Goal: Communication & Community: Participate in discussion

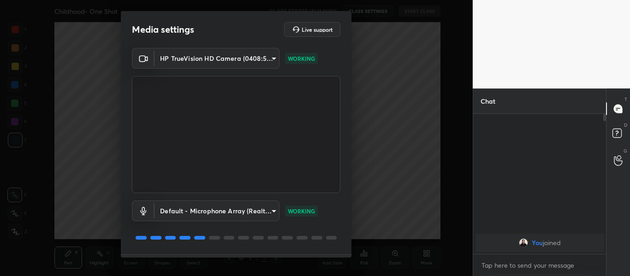
scroll to position [26, 0]
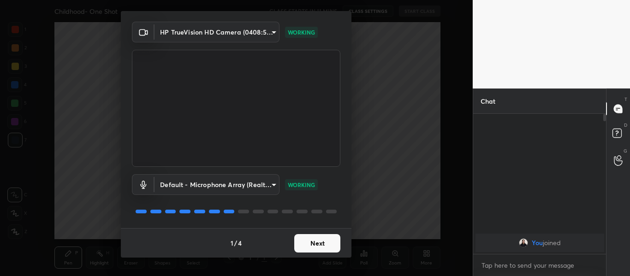
click at [304, 246] on button "Next" at bounding box center [317, 243] width 46 height 18
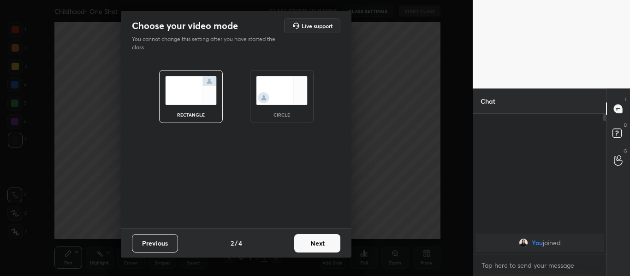
scroll to position [0, 0]
click at [313, 242] on button "Next" at bounding box center [317, 243] width 46 height 18
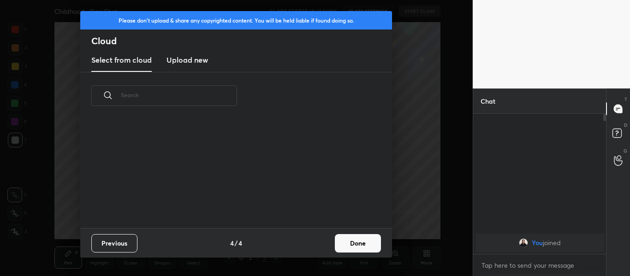
scroll to position [109, 296]
click at [191, 67] on new "Upload new" at bounding box center [186, 60] width 41 height 23
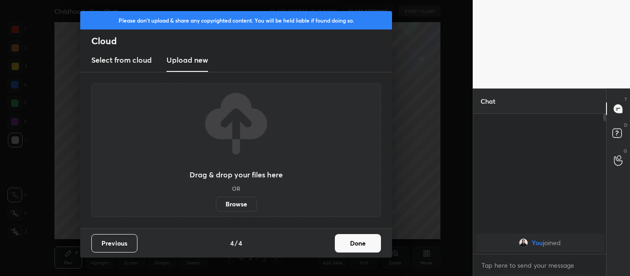
click at [241, 209] on label "Browse" at bounding box center [236, 204] width 41 height 15
click at [216, 209] on input "Browse" at bounding box center [216, 204] width 0 height 15
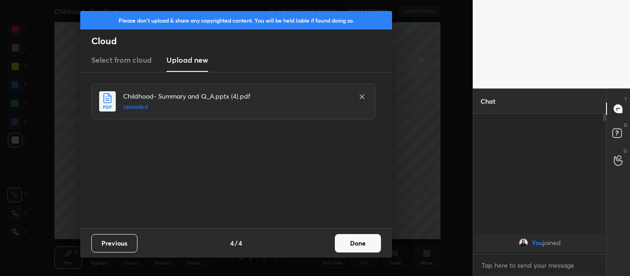
click at [353, 239] on button "Done" at bounding box center [358, 243] width 46 height 18
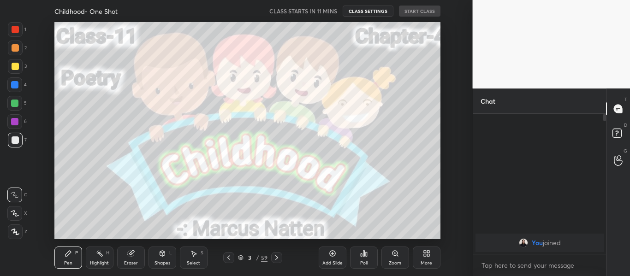
click at [15, 34] on div at bounding box center [15, 29] width 15 height 15
click at [14, 237] on div at bounding box center [15, 232] width 15 height 15
type textarea "x"
click at [514, 263] on textarea at bounding box center [539, 265] width 118 height 15
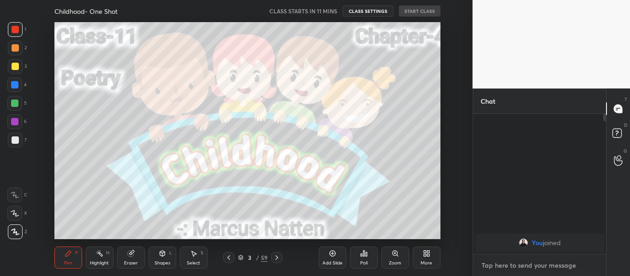
paste textarea "[URL][DOMAIN_NAME]"
type textarea "[URL][DOMAIN_NAME]"
type textarea "x"
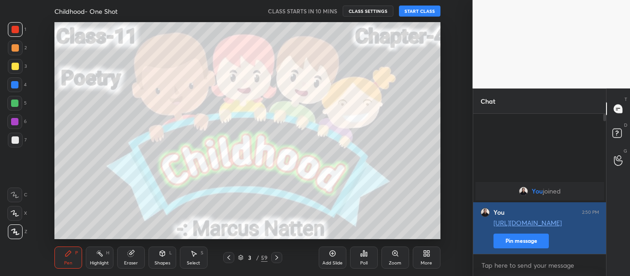
click at [515, 246] on button "Pin message" at bounding box center [520, 241] width 55 height 15
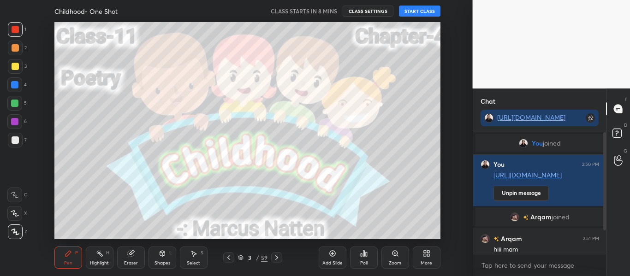
click at [608, 215] on div "T Messages (T) D Doubts (D) G Raise Hand (G)" at bounding box center [618, 183] width 24 height 188
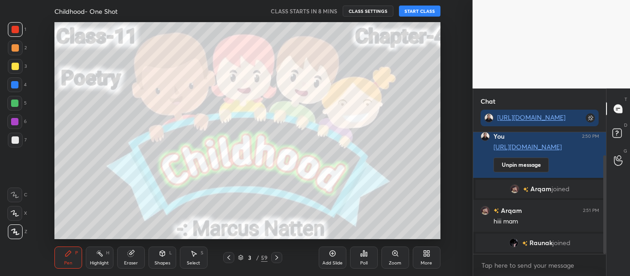
drag, startPoint x: 605, startPoint y: 215, endPoint x: 596, endPoint y: 283, distance: 67.9
click at [596, 0] on html "1 2 3 4 5 6 7 C X Z C X Z E E Erase all H H Childhood- One Shot CLASS STARTS IN…" at bounding box center [315, 0] width 630 height 0
click at [415, 10] on button "START CLASS" at bounding box center [419, 11] width 41 height 11
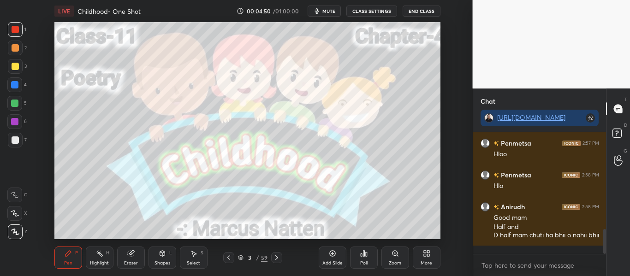
scroll to position [507, 0]
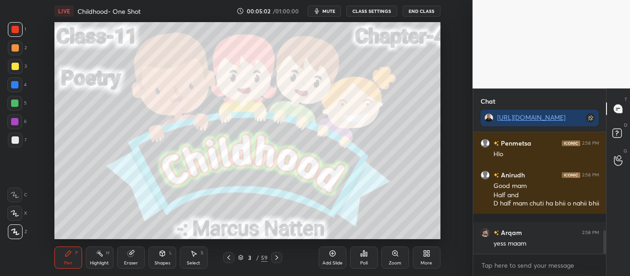
click at [326, 10] on span "mute" at bounding box center [328, 11] width 13 height 6
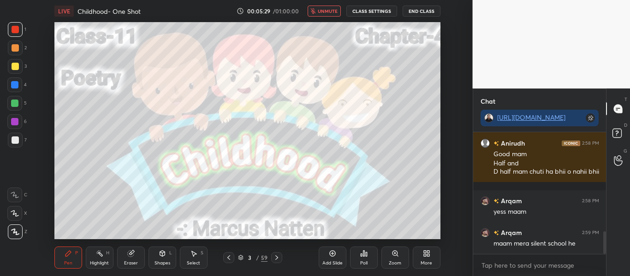
click at [326, 10] on span "unmute" at bounding box center [328, 11] width 20 height 6
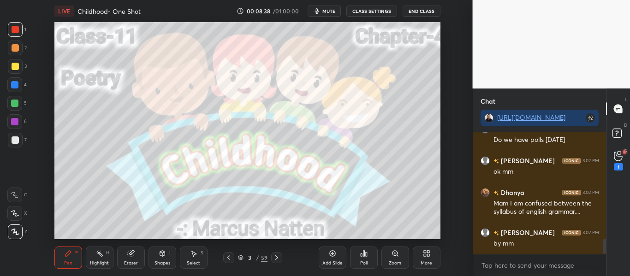
scroll to position [890, 0]
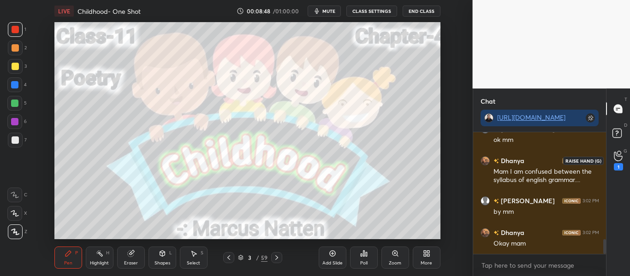
click at [614, 158] on div "1" at bounding box center [618, 161] width 9 height 20
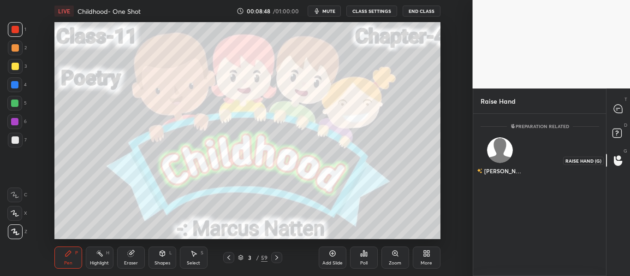
scroll to position [3, 3]
click at [613, 115] on div at bounding box center [618, 109] width 18 height 17
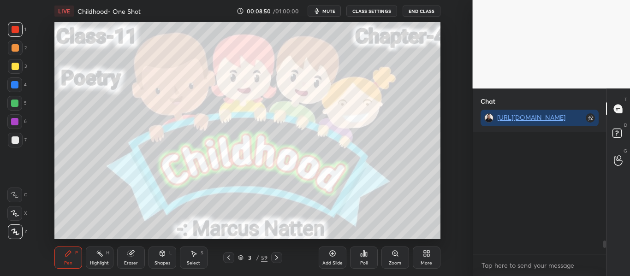
scroll to position [119, 130]
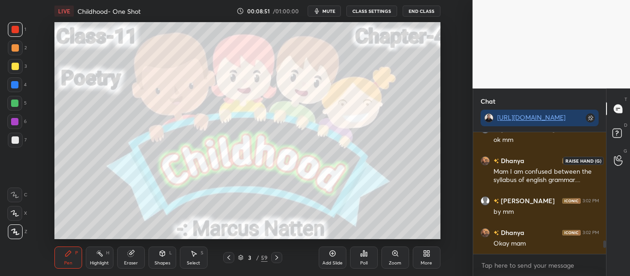
click at [616, 161] on icon at bounding box center [618, 160] width 9 height 11
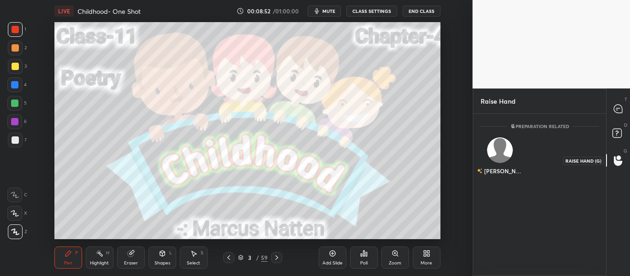
scroll to position [160, 130]
click at [493, 156] on div "[DEMOGRAPHIC_DATA] INVITE" at bounding box center [499, 160] width 39 height 58
click at [501, 182] on button "INVITE" at bounding box center [500, 178] width 31 height 12
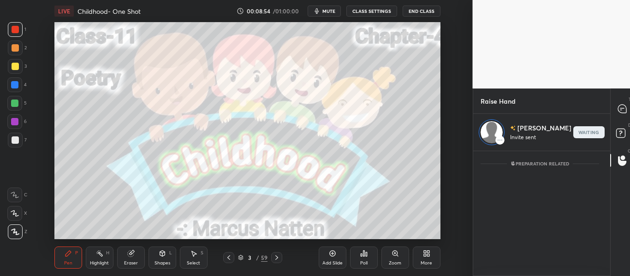
scroll to position [122, 130]
click at [618, 105] on icon at bounding box center [622, 109] width 8 height 8
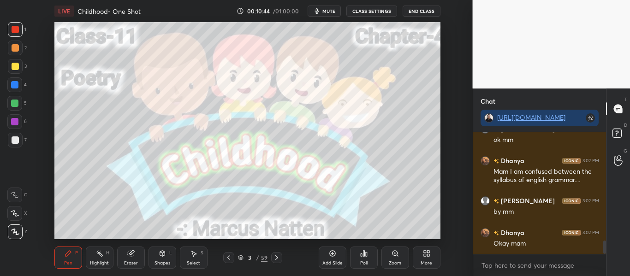
scroll to position [995, 0]
click at [587, 152] on div "Dhanya 3:02 PM Mam I am confused between the syllabus of english grammar...." at bounding box center [539, 170] width 133 height 40
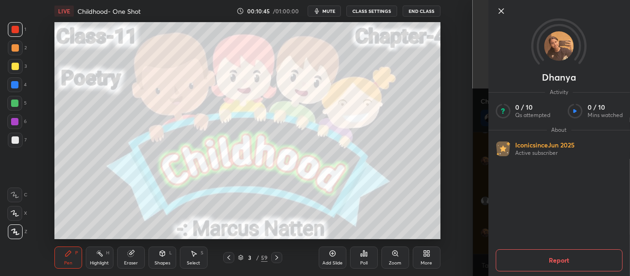
scroll to position [1043, 0]
click at [503, 14] on icon at bounding box center [500, 11] width 11 height 11
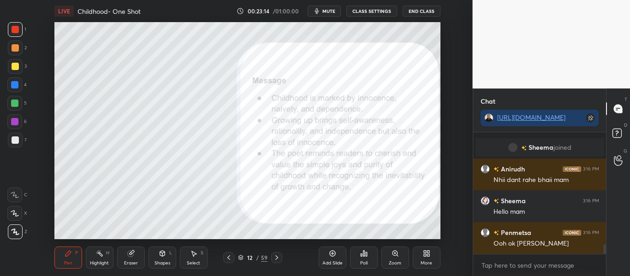
scroll to position [1427, 0]
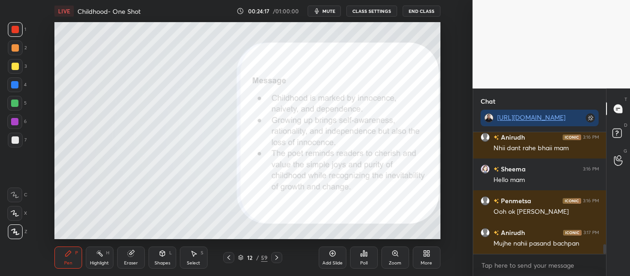
click at [239, 257] on icon at bounding box center [241, 258] width 6 height 6
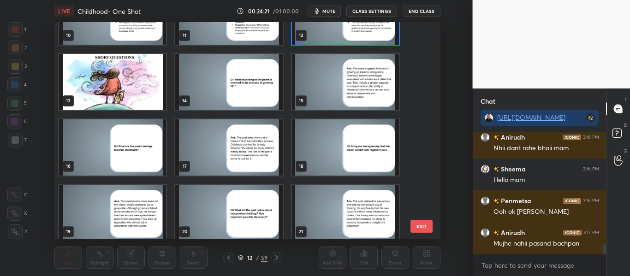
scroll to position [425, 0]
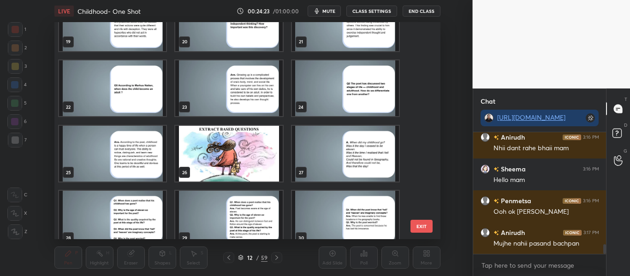
click at [281, 154] on img "grid" at bounding box center [228, 154] width 107 height 56
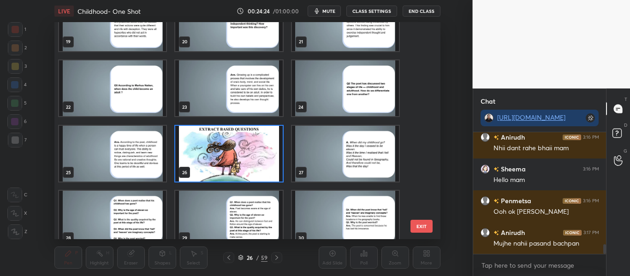
click at [281, 154] on img "grid" at bounding box center [228, 154] width 107 height 56
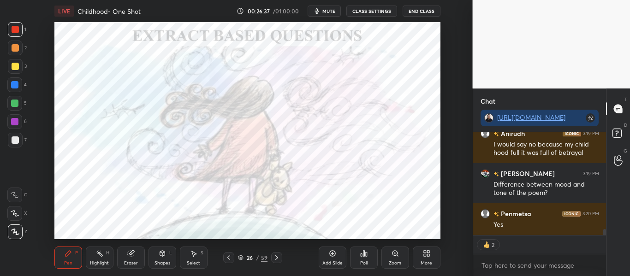
scroll to position [1652, 0]
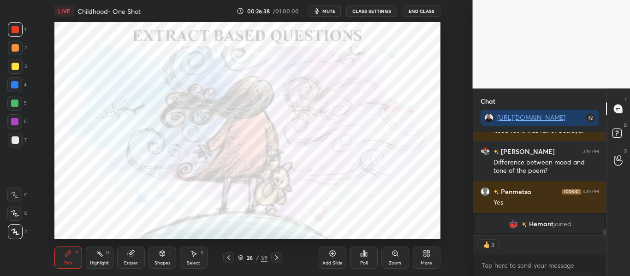
click at [242, 257] on icon at bounding box center [241, 258] width 6 height 6
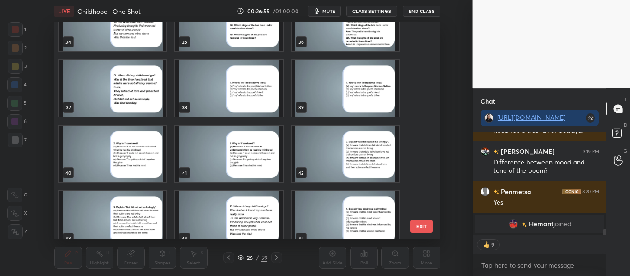
scroll to position [1633, 0]
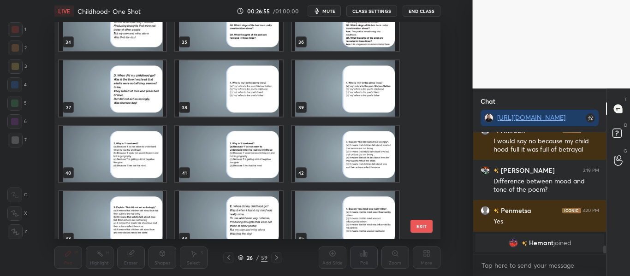
click at [144, 95] on img "grid" at bounding box center [112, 88] width 107 height 56
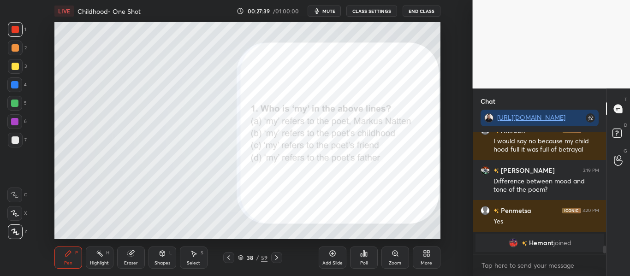
click at [242, 254] on div "38 / 59" at bounding box center [253, 258] width 30 height 8
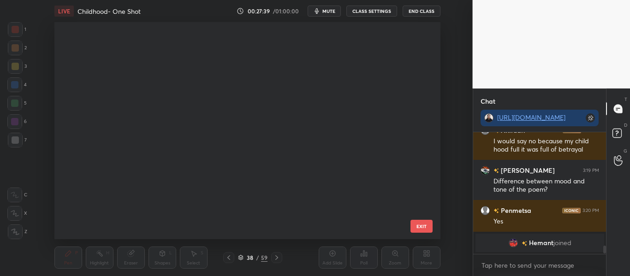
scroll to position [214, 382]
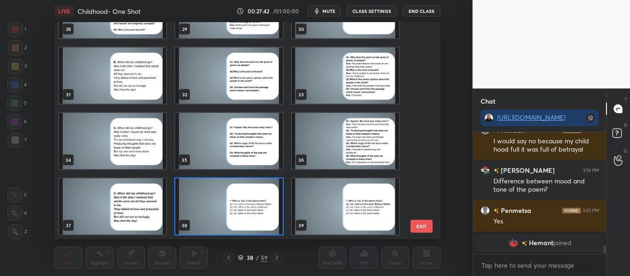
click at [240, 206] on img "grid" at bounding box center [228, 206] width 107 height 56
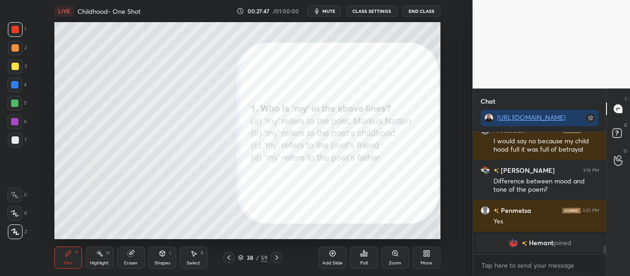
click at [367, 254] on icon at bounding box center [366, 254] width 1 height 4
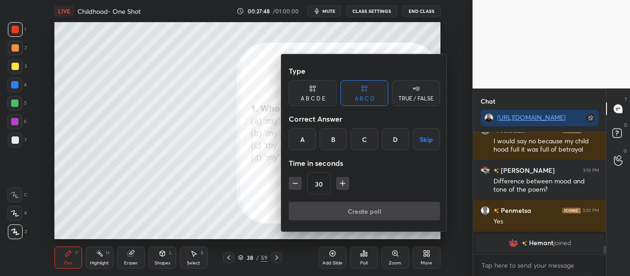
scroll to position [1451, 0]
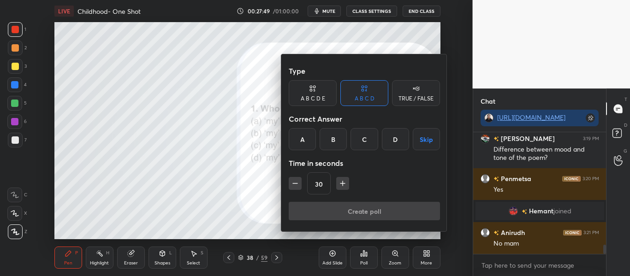
click at [309, 140] on div "A" at bounding box center [302, 139] width 27 height 22
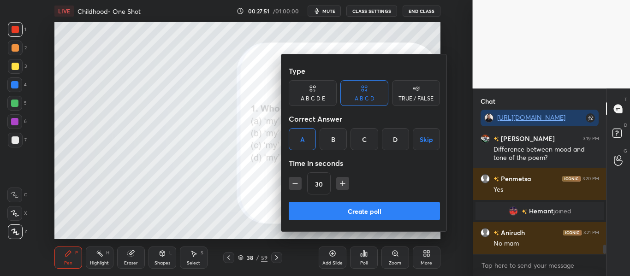
click at [367, 214] on button "Create poll" at bounding box center [364, 211] width 151 height 18
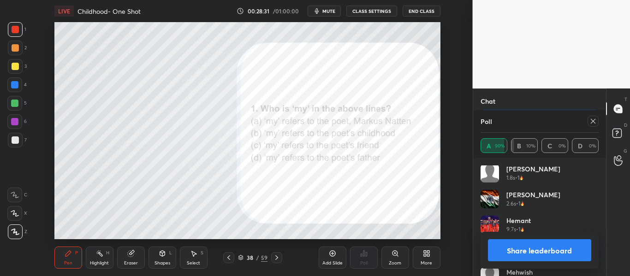
scroll to position [122, 0]
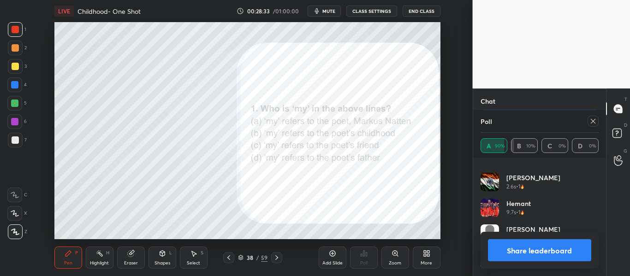
click at [591, 122] on icon at bounding box center [592, 121] width 7 height 7
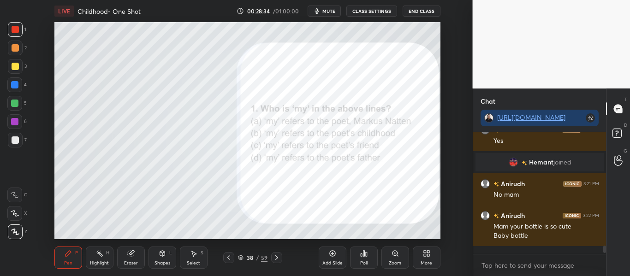
scroll to position [1495, 0]
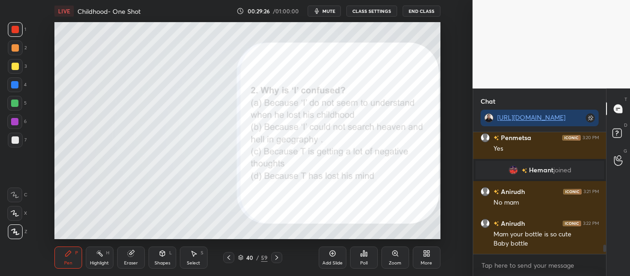
click at [244, 255] on div "40 / 59" at bounding box center [253, 258] width 30 height 8
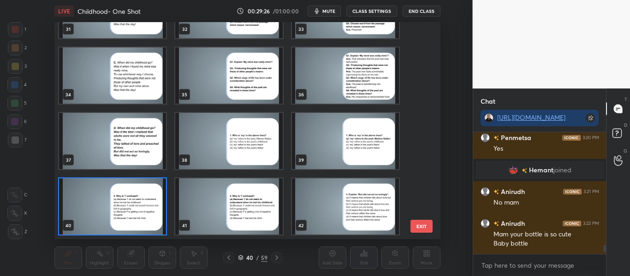
scroll to position [214, 382]
click at [138, 192] on img "grid" at bounding box center [112, 206] width 107 height 56
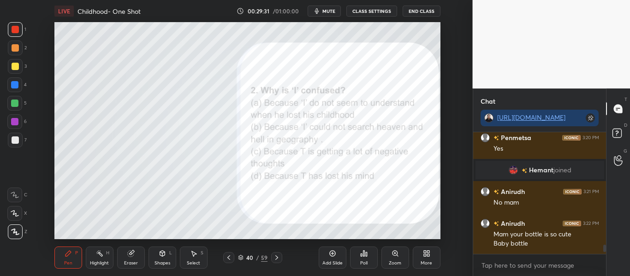
scroll to position [1524, 0]
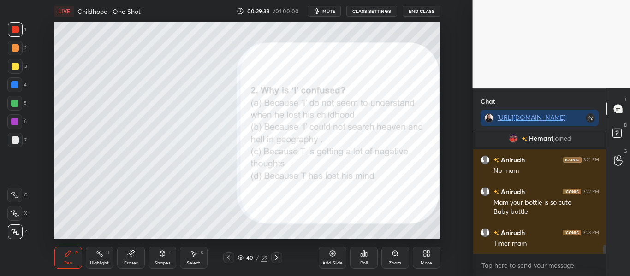
click at [359, 254] on div "Poll" at bounding box center [364, 258] width 28 height 22
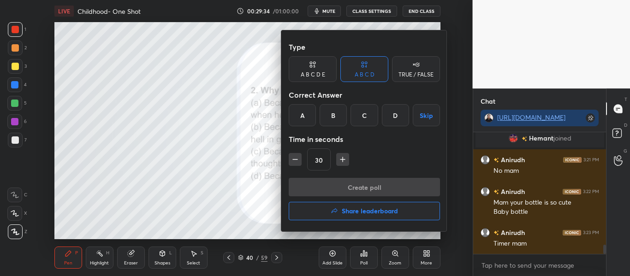
click at [303, 109] on div "A" at bounding box center [302, 115] width 27 height 22
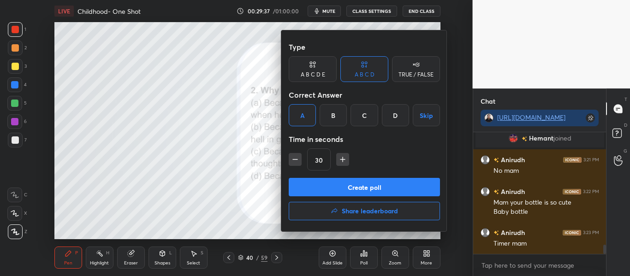
click at [345, 192] on button "Create poll" at bounding box center [364, 187] width 151 height 18
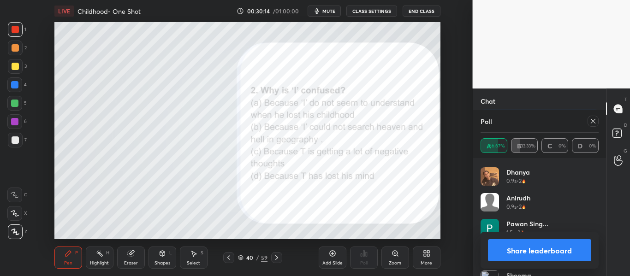
scroll to position [44, 0]
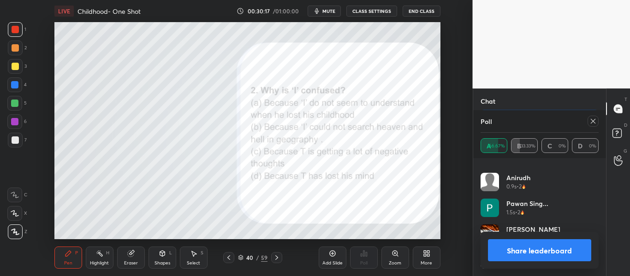
click at [533, 245] on button "Share leaderboard" at bounding box center [540, 250] width 104 height 22
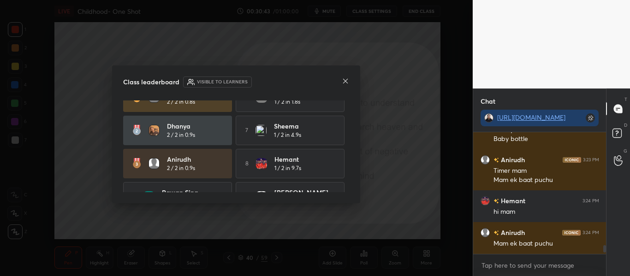
scroll to position [68, 0]
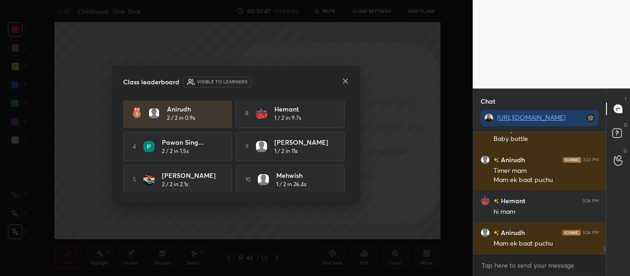
click at [342, 82] on icon at bounding box center [345, 80] width 7 height 7
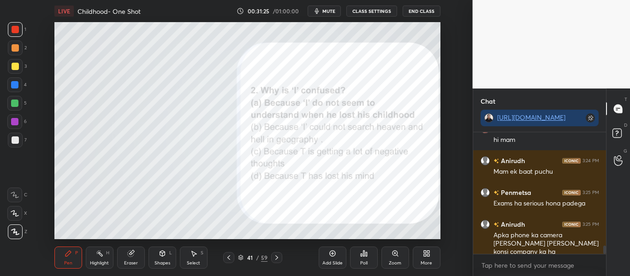
scroll to position [1678, 0]
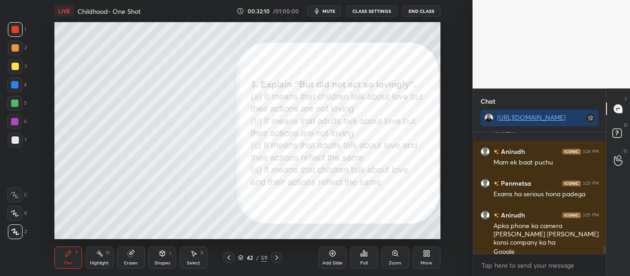
click at [372, 250] on div "Poll" at bounding box center [364, 258] width 28 height 22
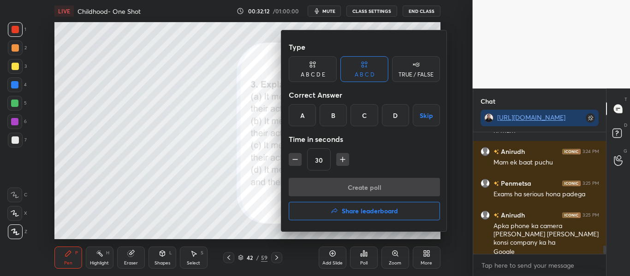
click at [332, 123] on div "B" at bounding box center [332, 115] width 27 height 22
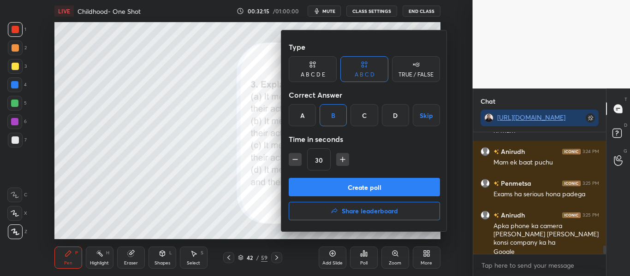
click at [366, 185] on button "Create poll" at bounding box center [364, 187] width 151 height 18
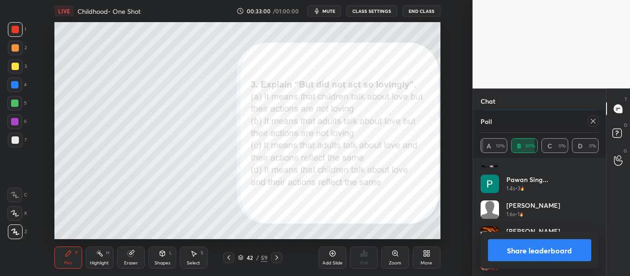
scroll to position [122, 0]
click at [592, 124] on icon at bounding box center [592, 121] width 7 height 7
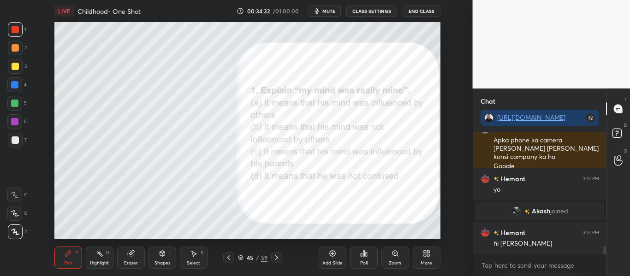
scroll to position [1746, 0]
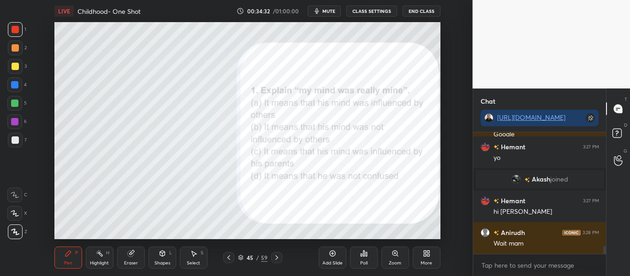
click at [364, 249] on div "Poll" at bounding box center [364, 258] width 28 height 22
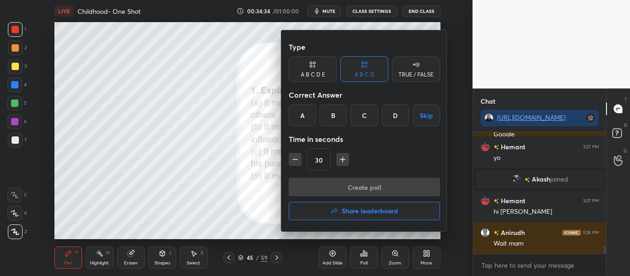
click at [331, 114] on div "B" at bounding box center [332, 115] width 27 height 22
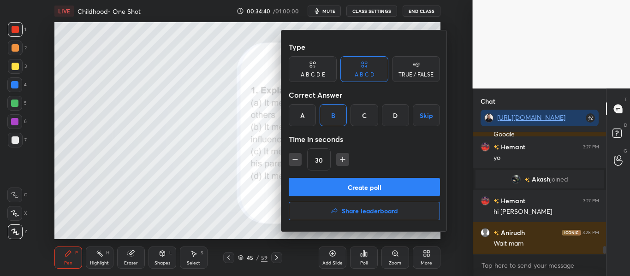
click at [366, 185] on button "Create poll" at bounding box center [364, 187] width 151 height 18
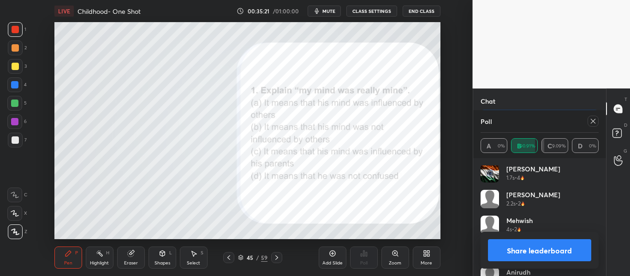
scroll to position [148, 0]
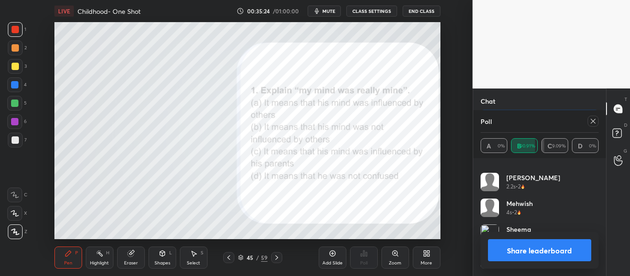
click at [550, 247] on button "Share leaderboard" at bounding box center [540, 250] width 104 height 22
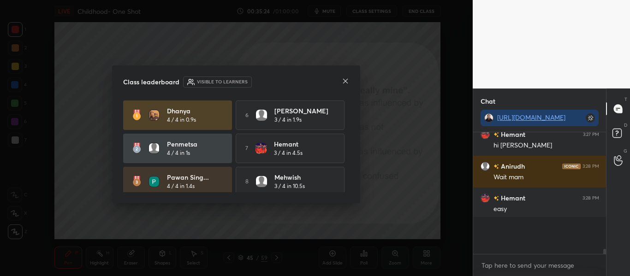
scroll to position [42, 130]
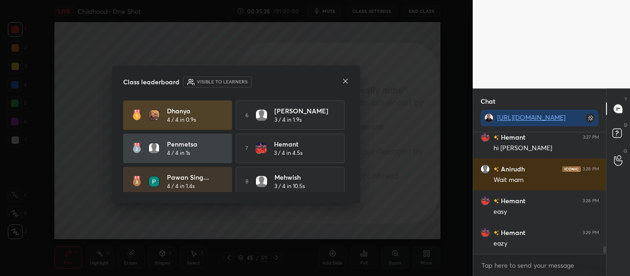
drag, startPoint x: 350, startPoint y: 145, endPoint x: 347, endPoint y: 137, distance: 8.7
click at [347, 137] on div "Class leaderboard Visible to learners Dhanya 4 / 4 in 0.9s 6 [PERSON_NAME] 3 / …" at bounding box center [236, 134] width 248 height 138
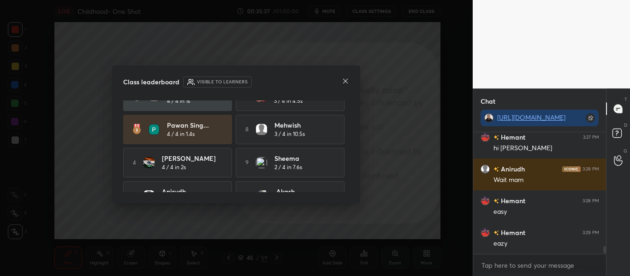
scroll to position [73, 0]
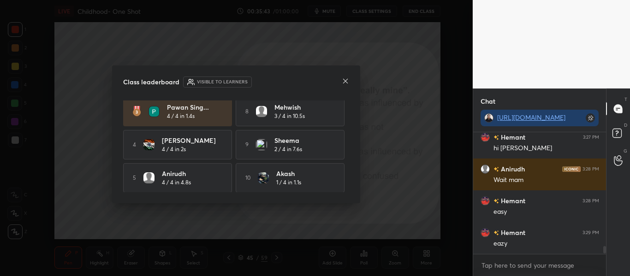
click at [345, 80] on icon at bounding box center [345, 80] width 7 height 7
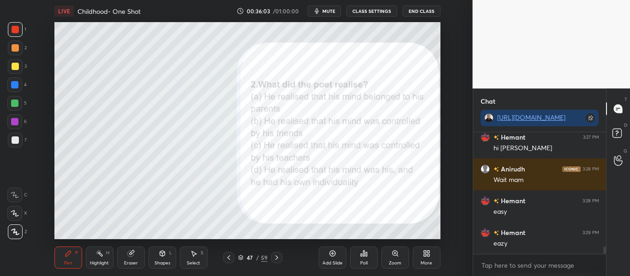
scroll to position [1832, 0]
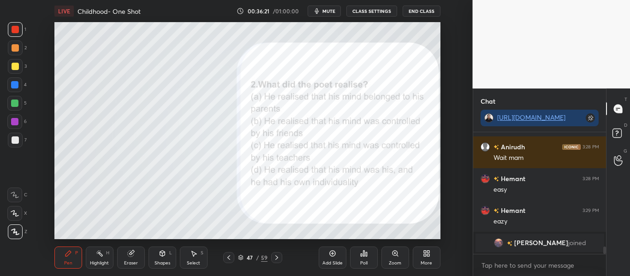
click at [362, 248] on div "Poll" at bounding box center [364, 258] width 28 height 22
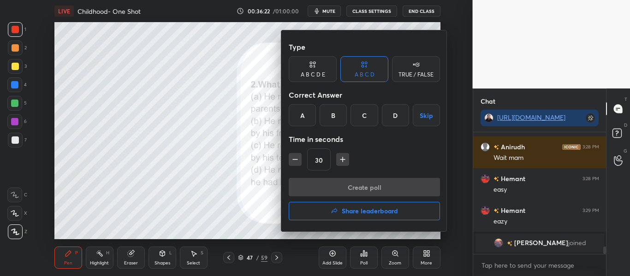
click at [399, 107] on div "D" at bounding box center [395, 115] width 27 height 22
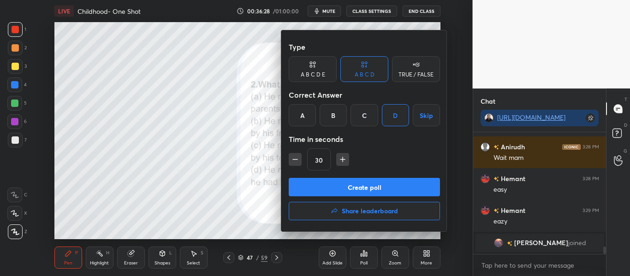
click at [333, 182] on button "Create poll" at bounding box center [364, 187] width 151 height 18
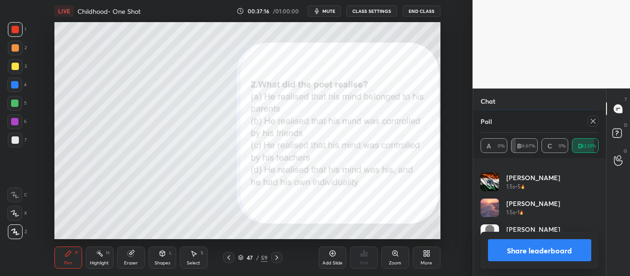
scroll to position [1929, 0]
click at [596, 118] on icon at bounding box center [592, 121] width 7 height 7
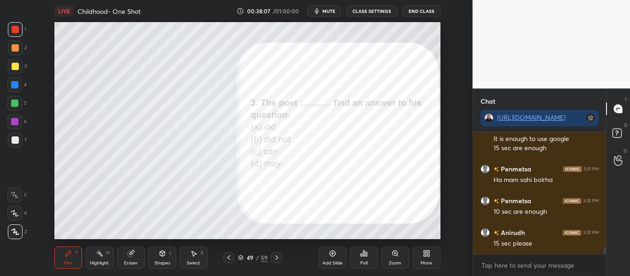
scroll to position [1999, 0]
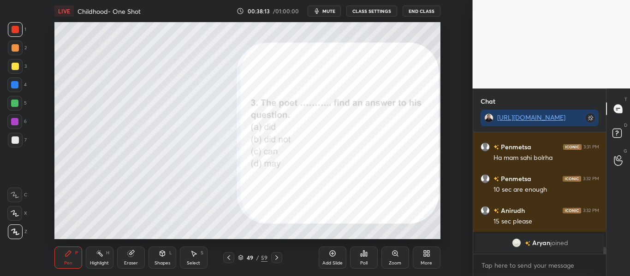
click at [367, 251] on div "Poll" at bounding box center [364, 258] width 28 height 22
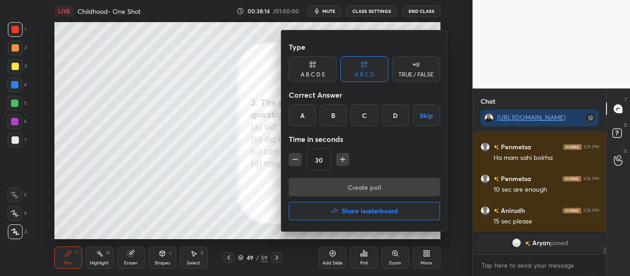
click at [300, 112] on div "A" at bounding box center [302, 115] width 27 height 22
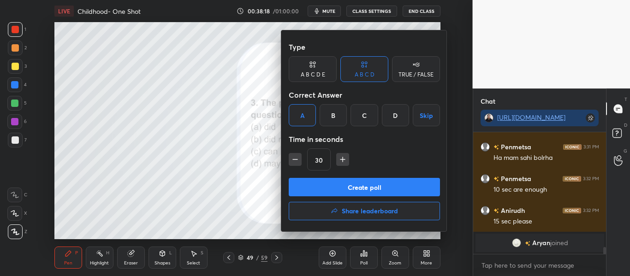
click at [353, 183] on button "Create poll" at bounding box center [364, 187] width 151 height 18
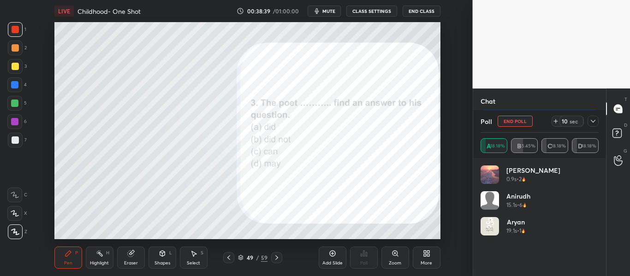
scroll to position [2005, 0]
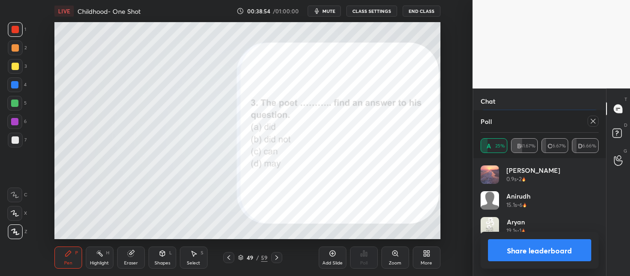
click at [553, 242] on button "Share leaderboard" at bounding box center [540, 250] width 104 height 22
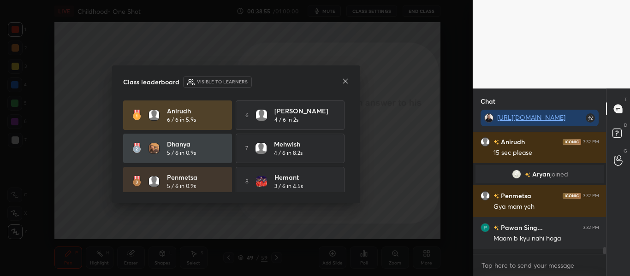
scroll to position [3, 3]
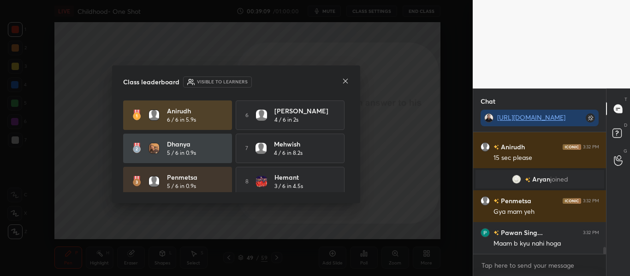
drag, startPoint x: 349, startPoint y: 118, endPoint x: 348, endPoint y: 146, distance: 27.7
click at [348, 146] on div "[PERSON_NAME] 6 / 6 in 5.9s 6 [PERSON_NAME] 4 / 6 in 2s Dhanya 5 / 6 in 0.9s 7 …" at bounding box center [236, 147] width 226 height 92
click at [345, 135] on div "[PERSON_NAME] 6 / 6 in 5.9s 6 [PERSON_NAME] 4 / 6 in 2s Dhanya 5 / 6 in 0.9s 7 …" at bounding box center [236, 182] width 226 height 162
click at [349, 141] on div "[PERSON_NAME] 6 / 6 in 5.9s 6 [PERSON_NAME] 4 / 6 in 2s Dhanya 5 / 6 in 0.9s 7 …" at bounding box center [236, 147] width 226 height 92
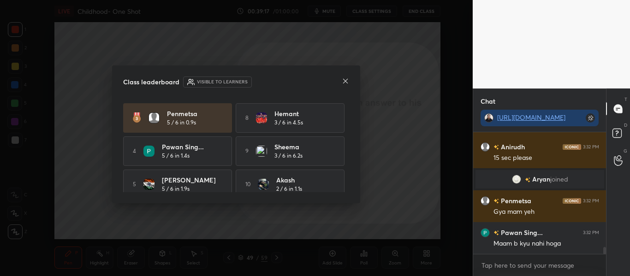
scroll to position [73, 0]
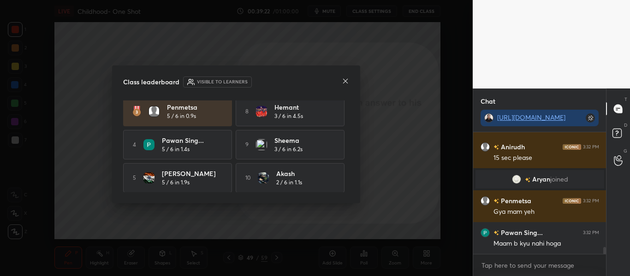
click at [344, 87] on div at bounding box center [345, 82] width 7 height 10
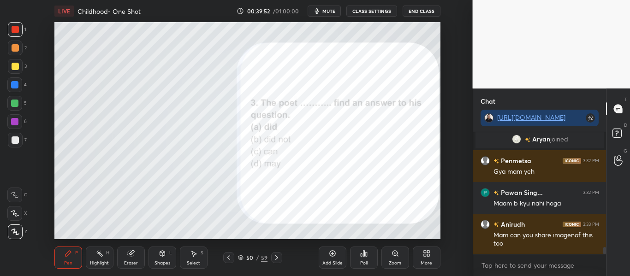
scroll to position [2046, 0]
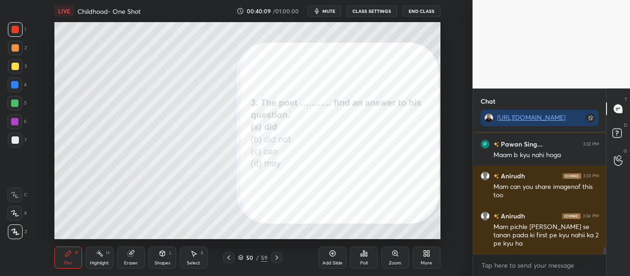
click at [367, 258] on div "Poll" at bounding box center [364, 258] width 28 height 22
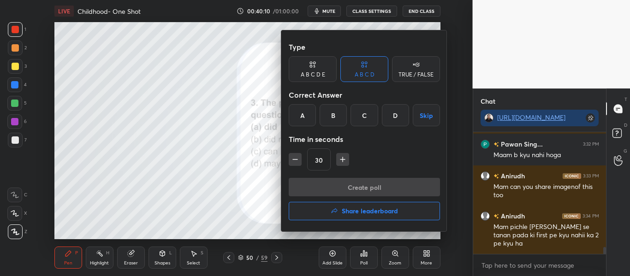
click at [365, 212] on h4 "Share leaderboard" at bounding box center [370, 211] width 56 height 6
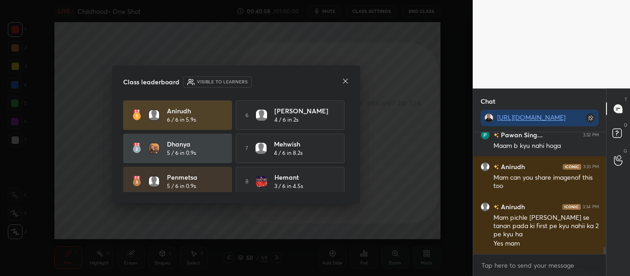
scroll to position [2088, 0]
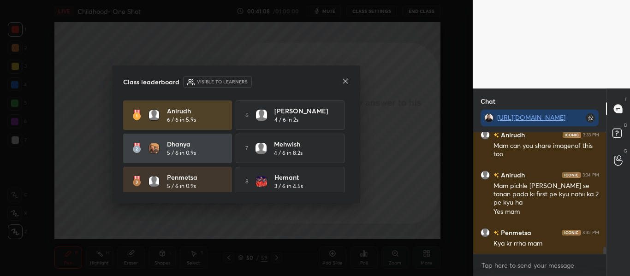
click at [349, 86] on div at bounding box center [345, 82] width 7 height 10
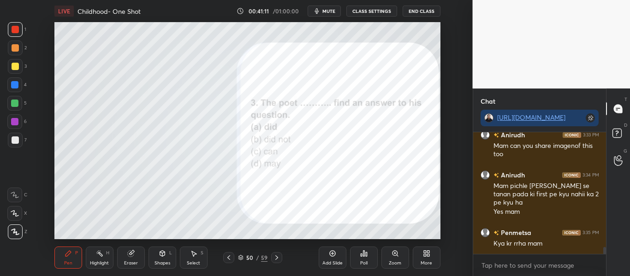
click at [242, 257] on icon at bounding box center [241, 258] width 6 height 6
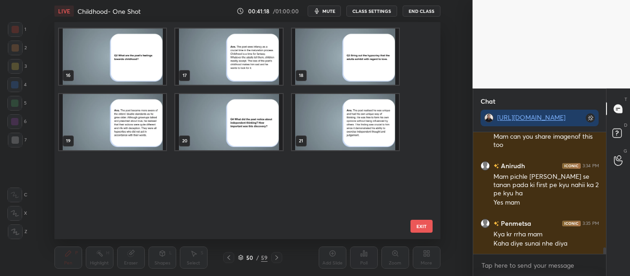
scroll to position [136, 0]
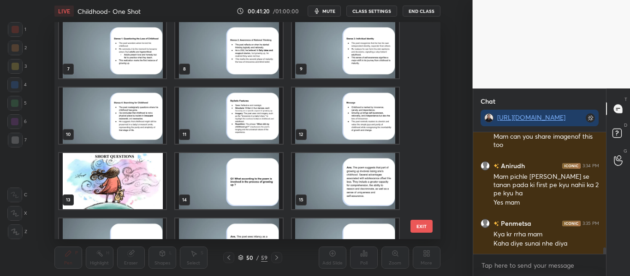
click at [126, 168] on img "grid" at bounding box center [112, 181] width 107 height 56
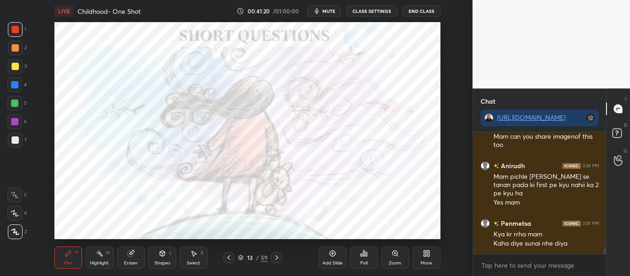
click at [126, 168] on img "grid" at bounding box center [112, 181] width 107 height 56
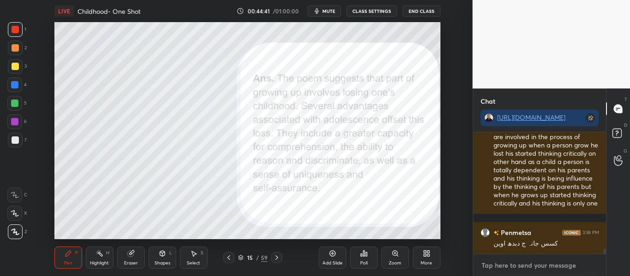
scroll to position [2539, 0]
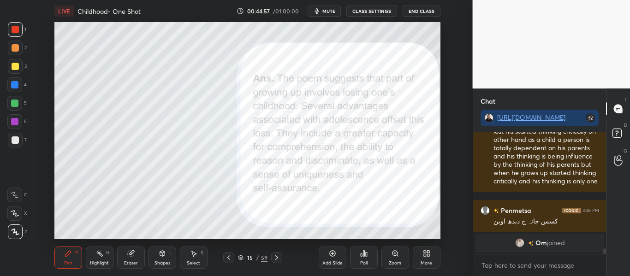
click at [274, 257] on icon at bounding box center [276, 257] width 7 height 7
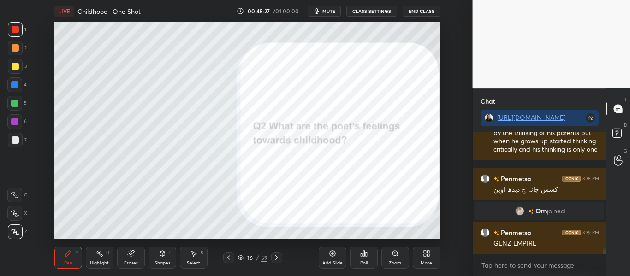
scroll to position [2476, 0]
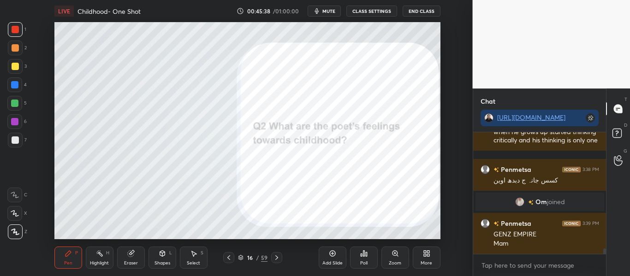
click at [325, 14] on button "mute" at bounding box center [324, 11] width 33 height 11
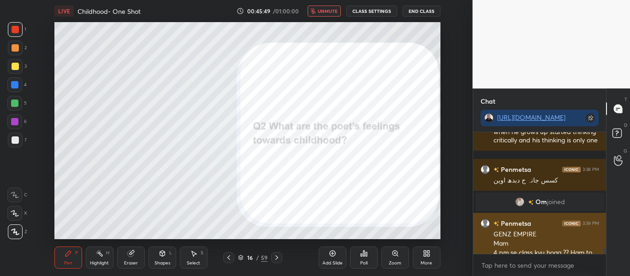
scroll to position [2494, 0]
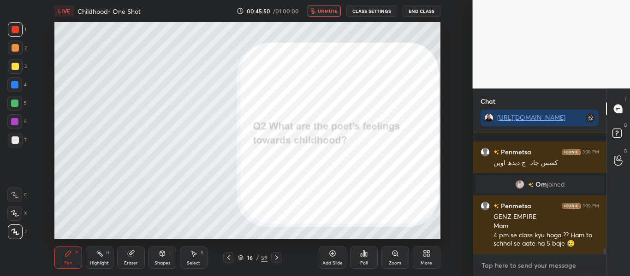
type textarea "x"
click at [512, 272] on textarea at bounding box center [539, 265] width 118 height 15
type textarea "g"
type textarea "x"
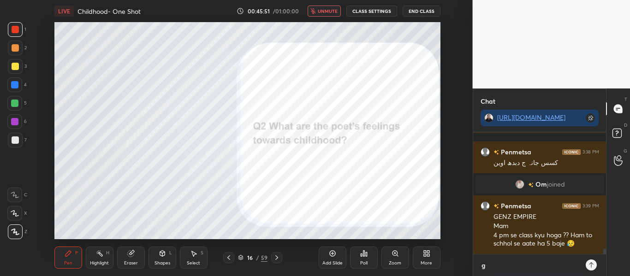
type textarea "gi"
type textarea "x"
type textarea "giv"
type textarea "x"
type textarea "give"
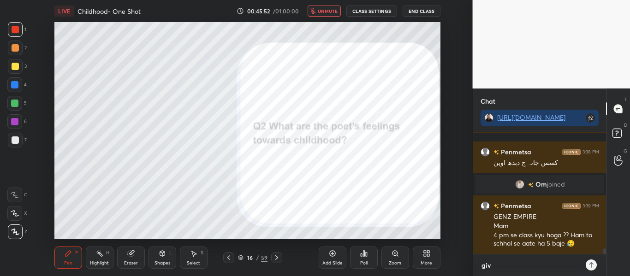
type textarea "x"
type textarea "give"
type textarea "x"
type textarea "give y"
type textarea "x"
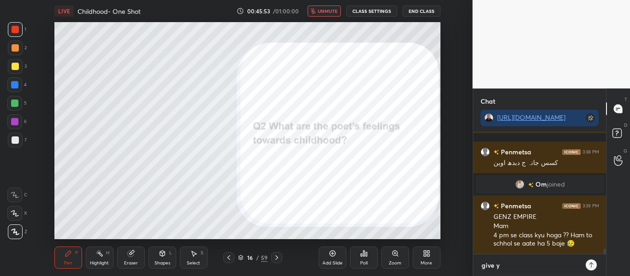
type textarea "give yo"
type textarea "x"
type textarea "give yo"
click at [318, 10] on button "unmute" at bounding box center [324, 11] width 33 height 11
click at [492, 270] on textarea "give yo" at bounding box center [530, 265] width 100 height 15
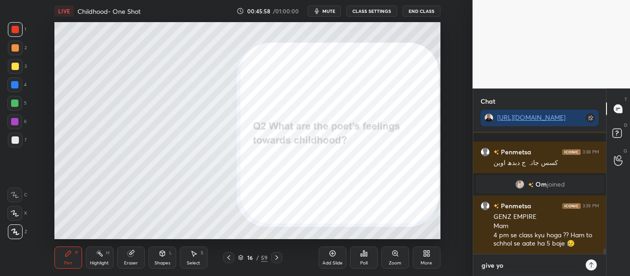
click at [492, 270] on textarea "give yo" at bounding box center [530, 265] width 100 height 15
type textarea "x"
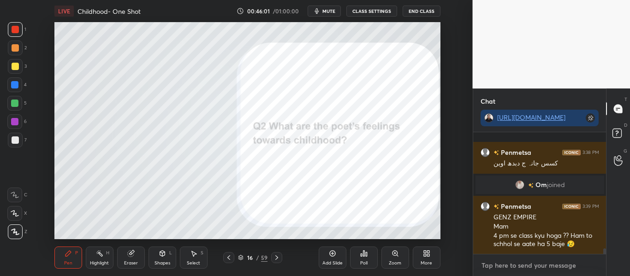
scroll to position [2550, 0]
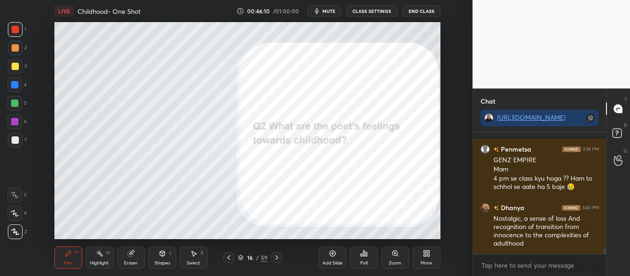
click at [334, 9] on span "mute" at bounding box center [328, 11] width 13 height 6
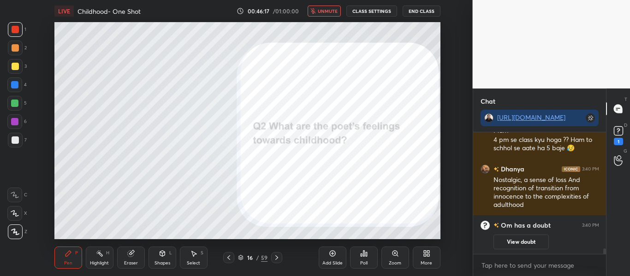
scroll to position [2623, 0]
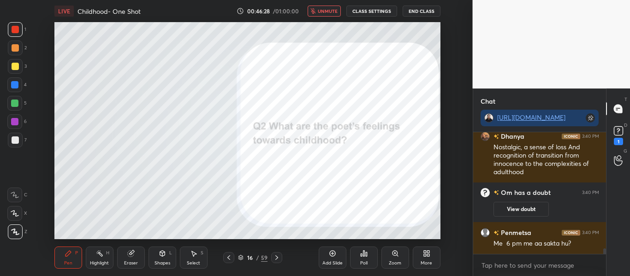
click at [327, 7] on button "unmute" at bounding box center [324, 11] width 33 height 11
click at [619, 134] on rect at bounding box center [618, 131] width 9 height 9
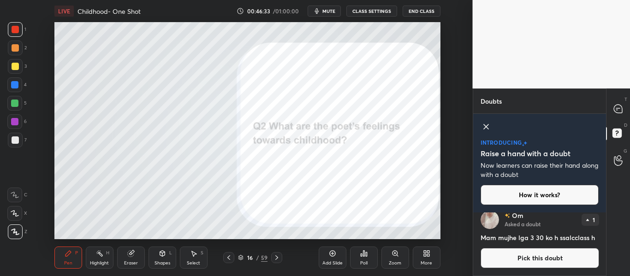
click at [324, 12] on span "mute" at bounding box center [328, 11] width 13 height 6
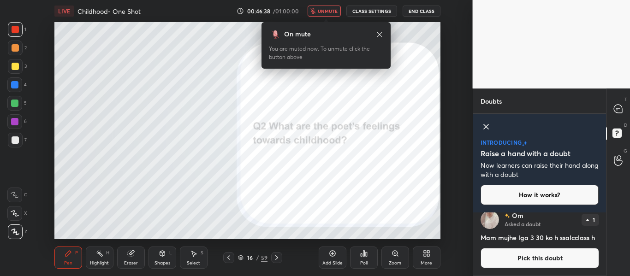
click at [482, 124] on icon at bounding box center [485, 126] width 11 height 11
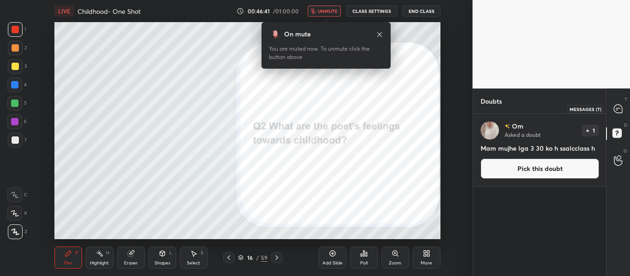
click at [624, 110] on div at bounding box center [618, 109] width 18 height 17
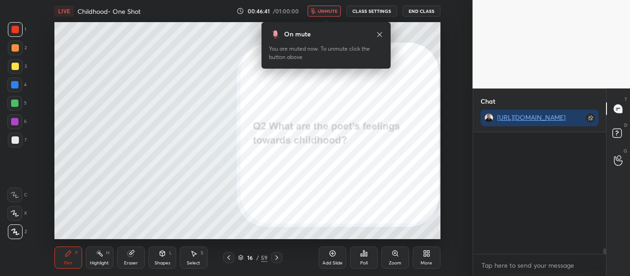
scroll to position [119, 130]
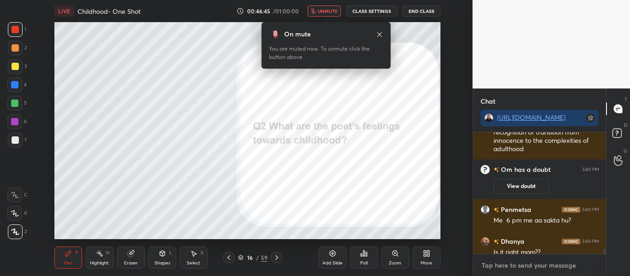
type textarea "x"
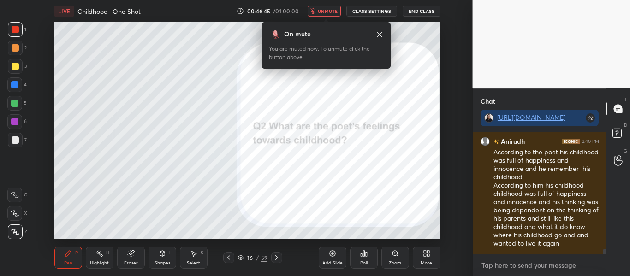
click at [485, 269] on textarea at bounding box center [539, 265] width 118 height 15
type textarea "y"
type textarea "x"
type textarea "ye"
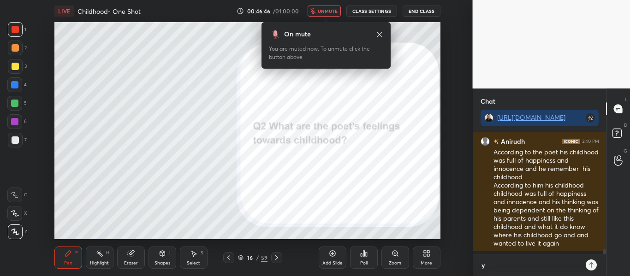
type textarea "x"
type textarea "yes"
type textarea "x"
type textarea "yes"
type textarea "x"
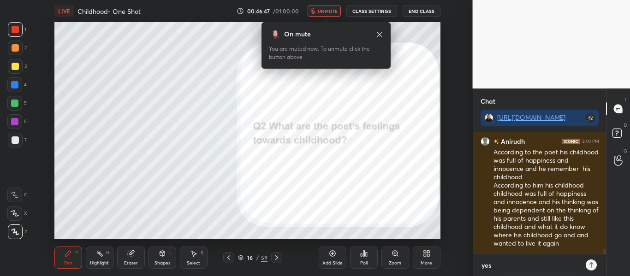
type textarea "yes i"
type textarea "x"
type textarea "yes it"
type textarea "x"
type textarea "yes it"
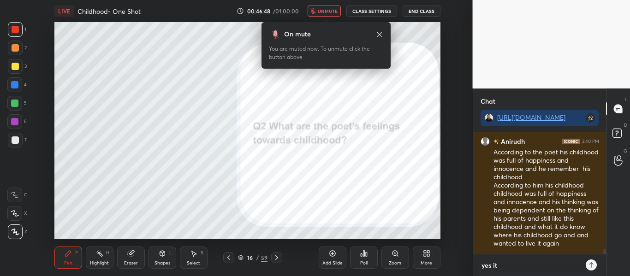
type textarea "x"
type textarea "yes it i"
type textarea "x"
type textarea "yes it is"
type textarea "x"
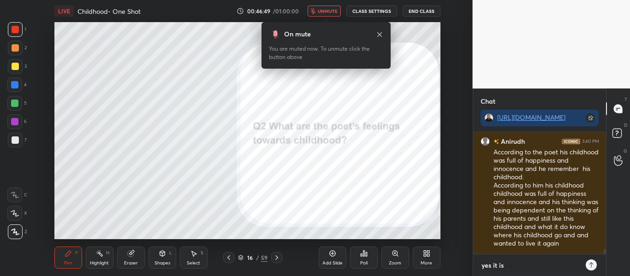
type textarea "yes it is"
type textarea "x"
type textarea "yes it is d"
type textarea "x"
type textarea "yes it is dh"
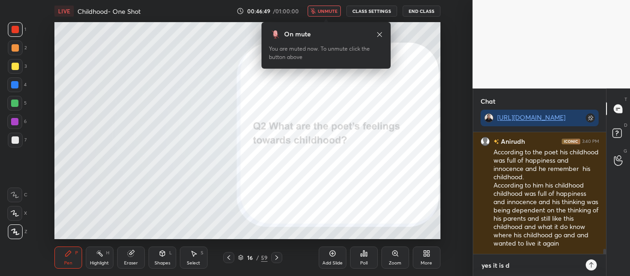
type textarea "x"
type textarea "yes it is dha"
type textarea "x"
type textarea "yes it is dhan"
type textarea "x"
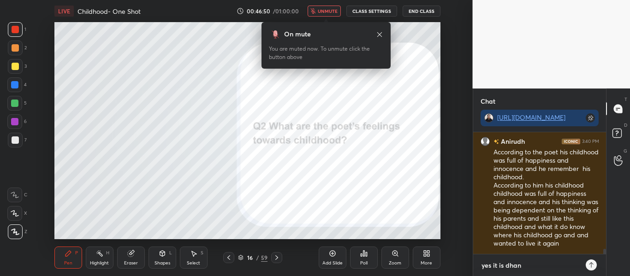
type textarea "yes it is dhany"
type textarea "x"
type textarea "yes it is dhanya"
type textarea "x"
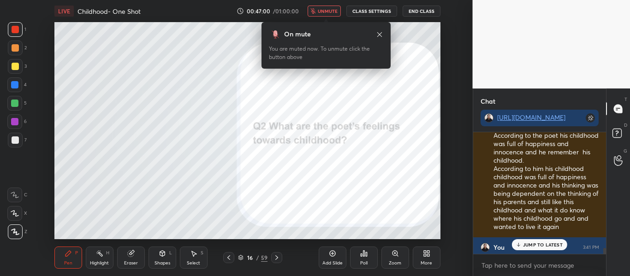
scroll to position [2910, 0]
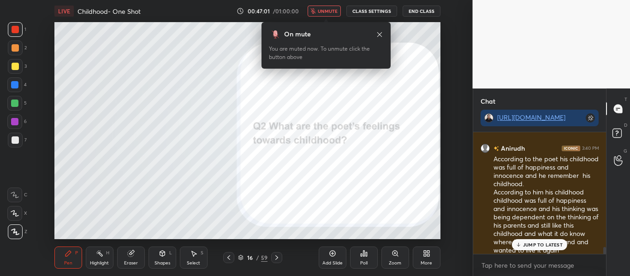
click at [605, 249] on div at bounding box center [604, 250] width 3 height 7
click at [335, 6] on button "unmute" at bounding box center [324, 11] width 33 height 11
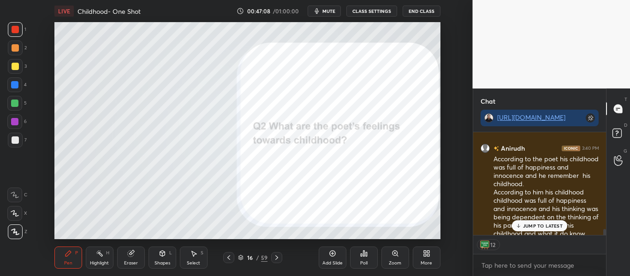
scroll to position [2987, 0]
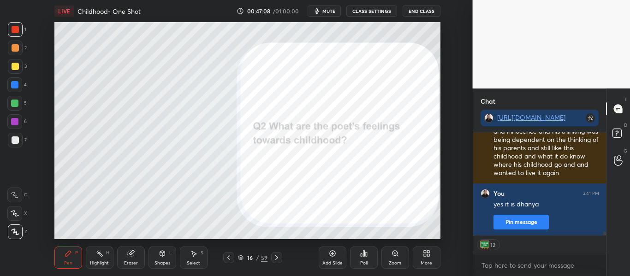
drag, startPoint x: 603, startPoint y: 232, endPoint x: 603, endPoint y: 242, distance: 10.1
click at [603, 242] on div "Dhanya 3:40 PM Is it right mam?? [PERSON_NAME] 3:40 PM According to the poet hi…" at bounding box center [539, 204] width 133 height 144
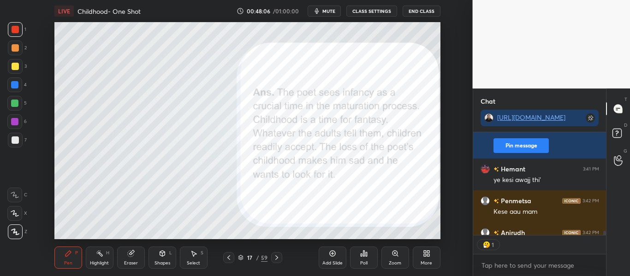
scroll to position [100, 130]
type textarea "x"
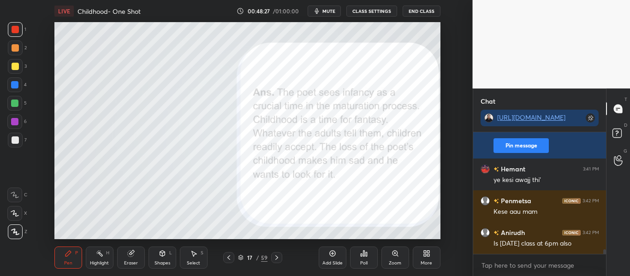
click at [331, 13] on span "mute" at bounding box center [328, 11] width 13 height 6
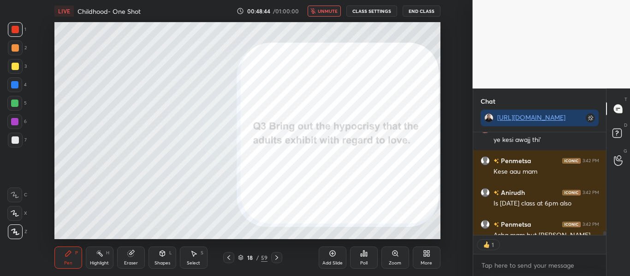
scroll to position [3154, 0]
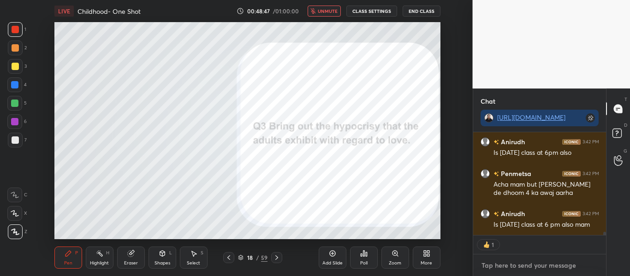
type textarea "x"
click at [521, 262] on textarea at bounding box center [539, 265] width 118 height 15
type textarea "n"
type textarea "x"
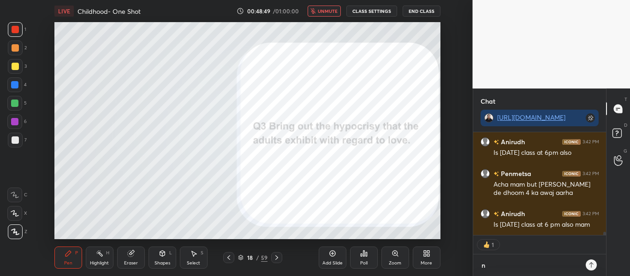
type textarea "no"
type textarea "x"
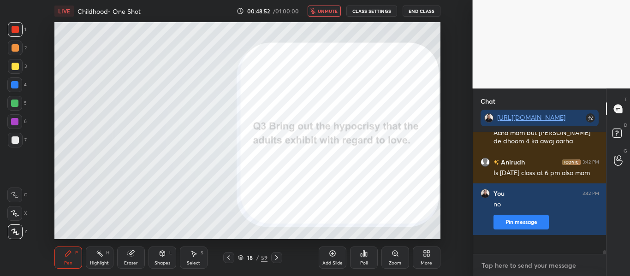
scroll to position [3187, 0]
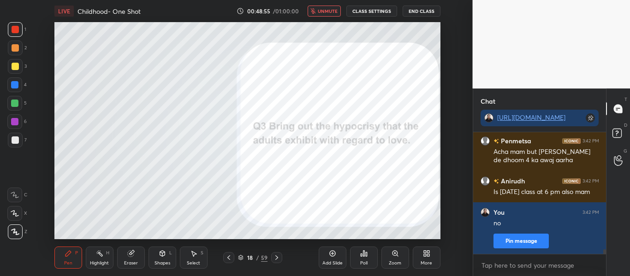
click at [332, 11] on span "unmute" at bounding box center [328, 11] width 20 height 6
click at [331, 13] on span "mute" at bounding box center [328, 11] width 13 height 6
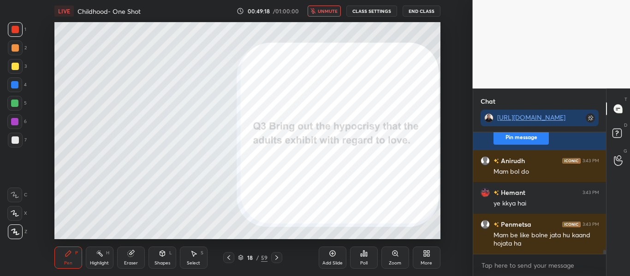
scroll to position [3313, 0]
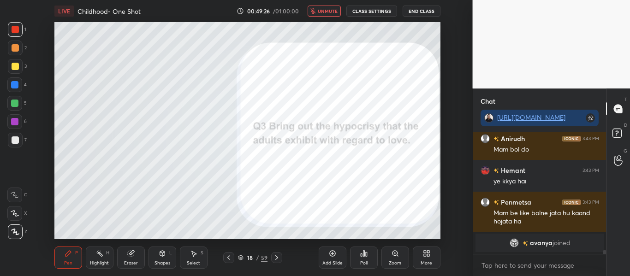
click at [324, 11] on span "unmute" at bounding box center [328, 11] width 20 height 6
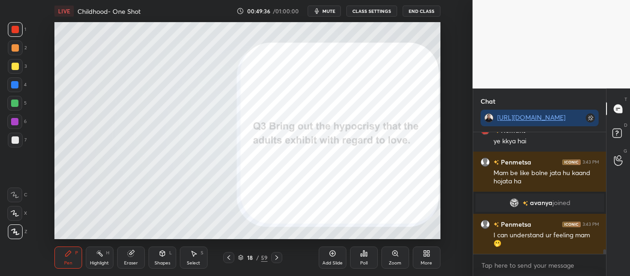
scroll to position [3081, 0]
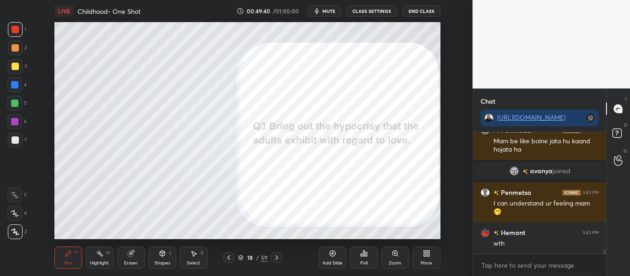
click at [327, 13] on span "mute" at bounding box center [328, 11] width 13 height 6
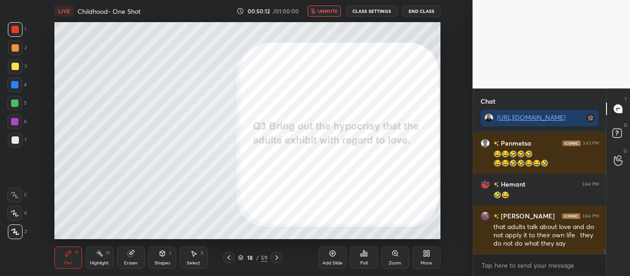
scroll to position [3234, 0]
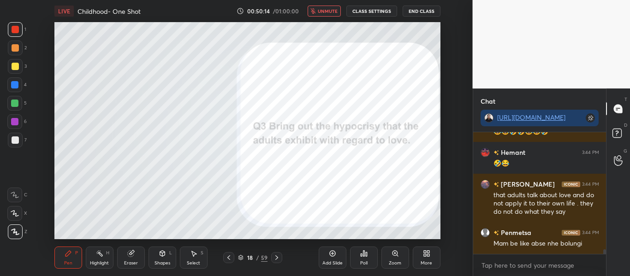
click at [325, 9] on span "unmute" at bounding box center [328, 11] width 20 height 6
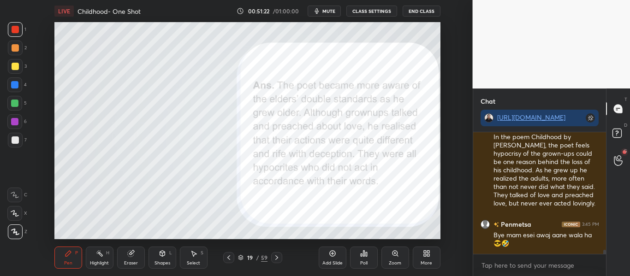
scroll to position [3469, 0]
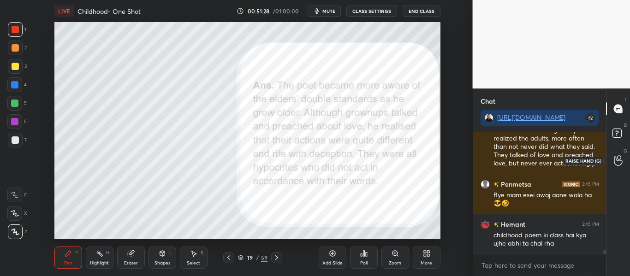
click at [619, 154] on div at bounding box center [618, 160] width 18 height 17
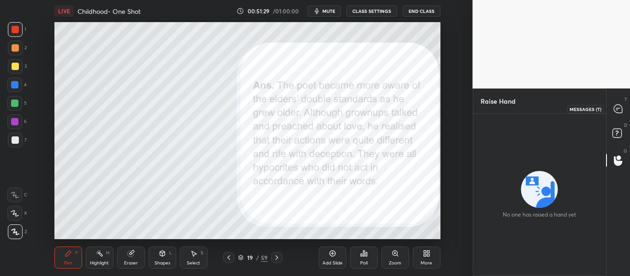
click at [618, 106] on icon at bounding box center [618, 109] width 8 height 8
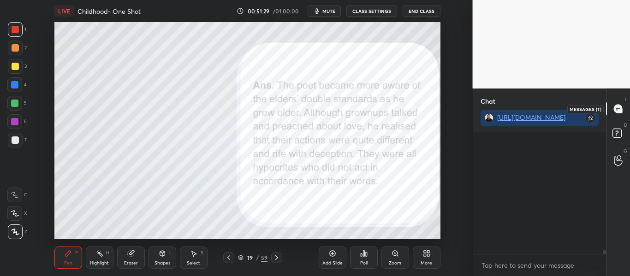
scroll to position [119, 130]
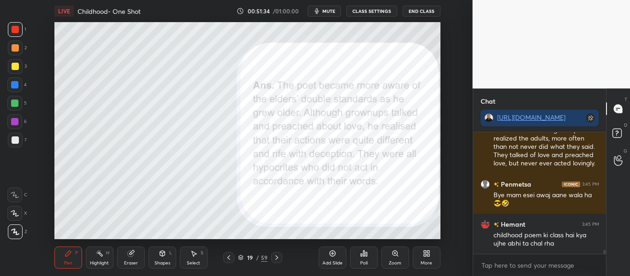
click at [238, 256] on icon at bounding box center [241, 258] width 6 height 6
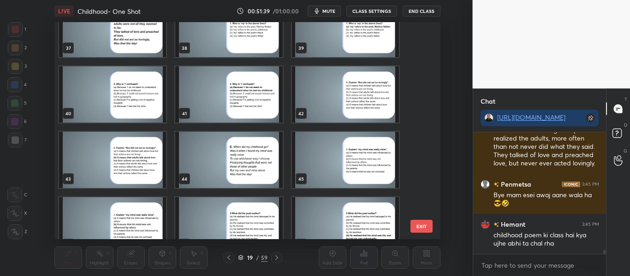
scroll to position [1001, 0]
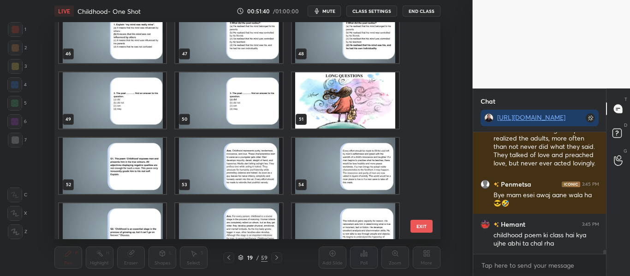
click at [337, 86] on img "grid" at bounding box center [344, 100] width 107 height 56
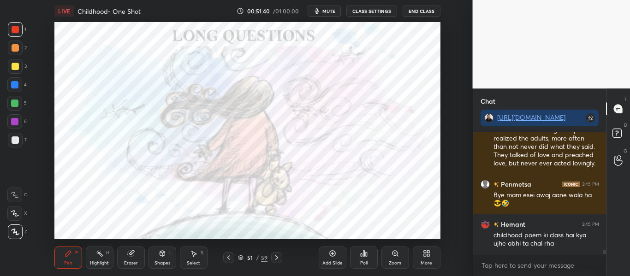
click at [337, 86] on img "grid" at bounding box center [344, 100] width 107 height 56
click at [614, 160] on icon at bounding box center [618, 160] width 9 height 11
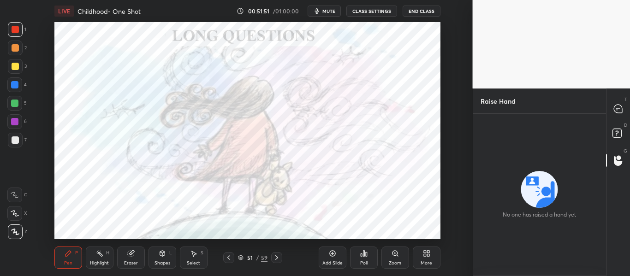
click at [613, 100] on div "T Messages (T)" at bounding box center [618, 109] width 24 height 26
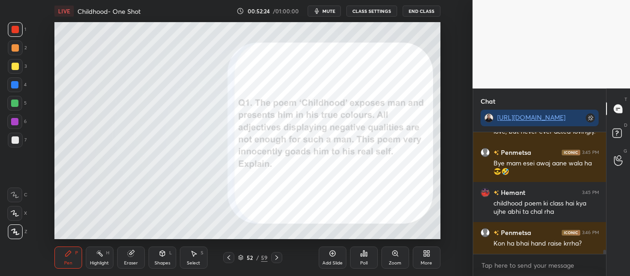
scroll to position [3649, 0]
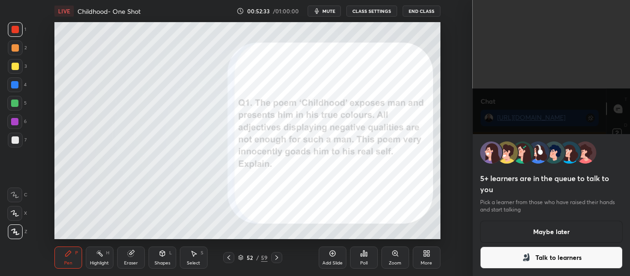
click at [526, 231] on button "Maybe later" at bounding box center [551, 232] width 143 height 22
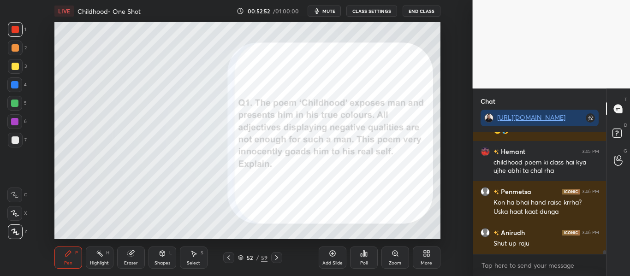
scroll to position [3713, 0]
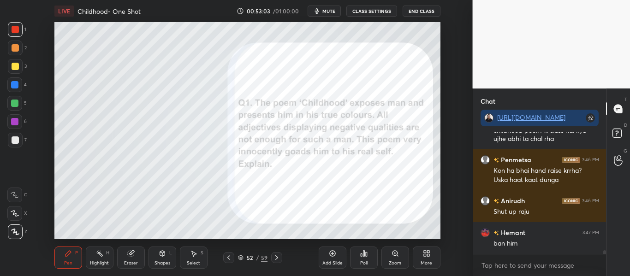
click at [335, 8] on span "mute" at bounding box center [328, 11] width 13 height 6
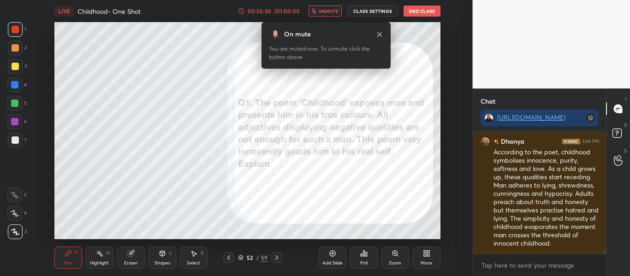
scroll to position [4013, 0]
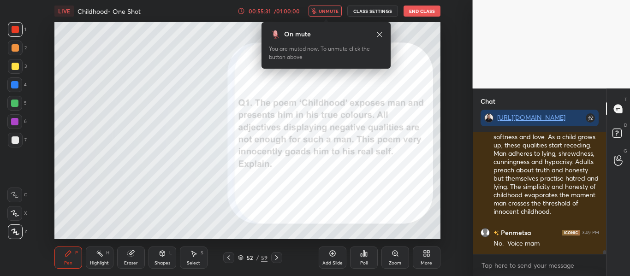
click at [328, 9] on span "unmute" at bounding box center [329, 11] width 20 height 6
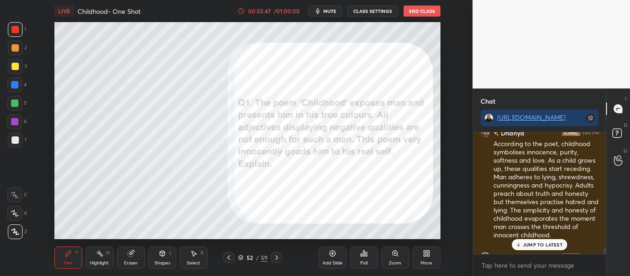
scroll to position [4085, 0]
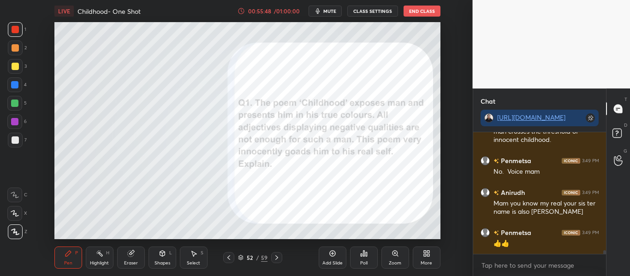
drag, startPoint x: 604, startPoint y: 252, endPoint x: 602, endPoint y: 257, distance: 5.8
click at [602, 257] on div "[PERSON_NAME] 3:48 PM 😸 Ok [PERSON_NAME] [PERSON_NAME] 3:49 PM According to the…" at bounding box center [539, 204] width 133 height 144
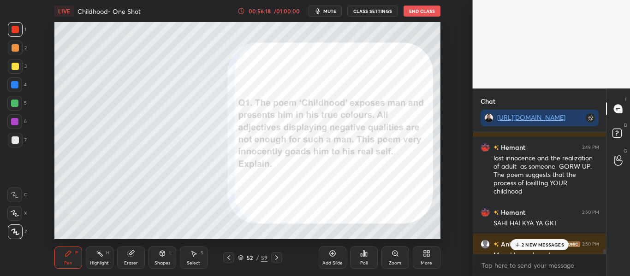
scroll to position [4246, 0]
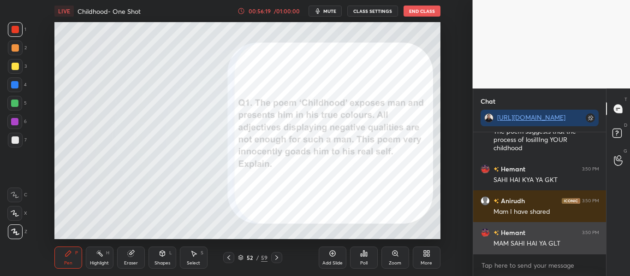
drag, startPoint x: 605, startPoint y: 233, endPoint x: 585, endPoint y: 242, distance: 22.3
click at [585, 242] on div "[PERSON_NAME] 3:49 PM 👍👍 Hemant 3:49 PM lost innocence and the realization of a…" at bounding box center [539, 193] width 133 height 122
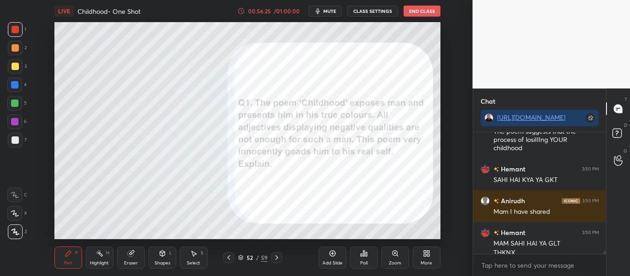
drag, startPoint x: 603, startPoint y: 253, endPoint x: 593, endPoint y: 294, distance: 42.8
click at [593, 0] on html "1 2 3 4 5 6 7 C X Z C X Z E E Erase all H H LIVE Childhood- One Shot 00:56:25 /…" at bounding box center [315, 0] width 630 height 0
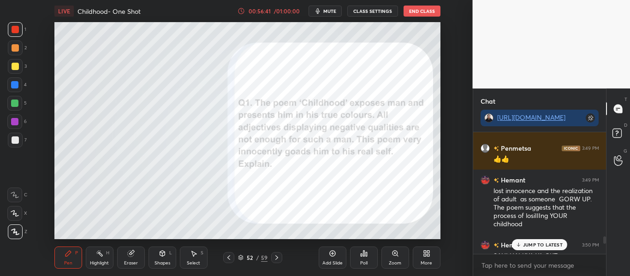
scroll to position [4287, 0]
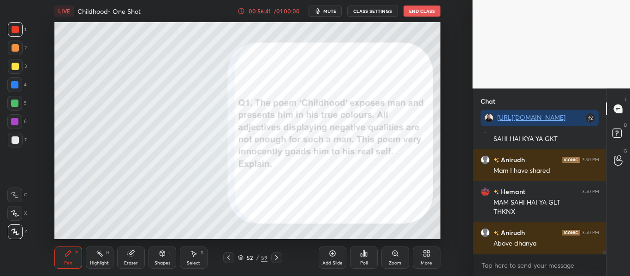
drag, startPoint x: 604, startPoint y: 253, endPoint x: 547, endPoint y: 298, distance: 72.9
click at [547, 0] on html "1 2 3 4 5 6 7 C X Z C X Z E E Erase all H H LIVE Childhood- One Shot 00:56:41 /…" at bounding box center [315, 0] width 630 height 0
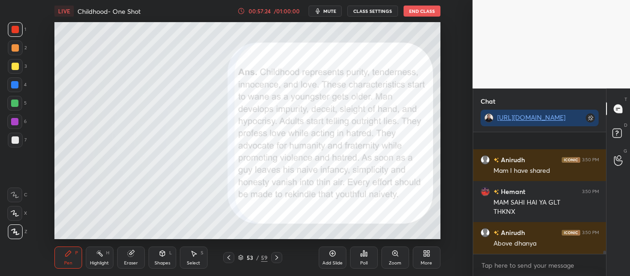
scroll to position [4352, 0]
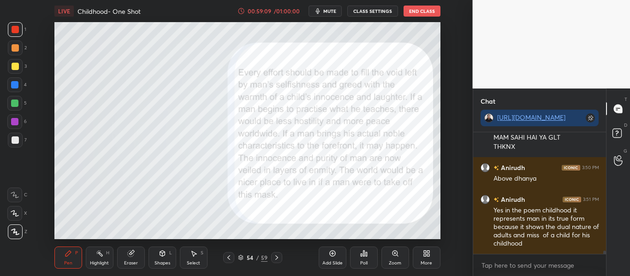
click at [242, 257] on icon at bounding box center [241, 258] width 6 height 6
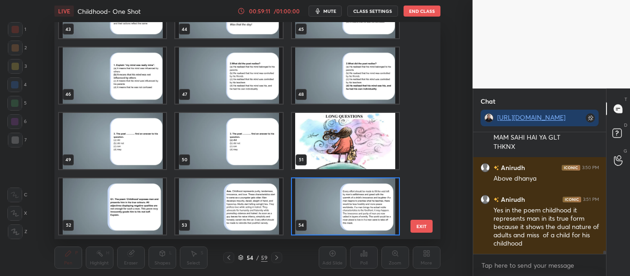
scroll to position [1092, 0]
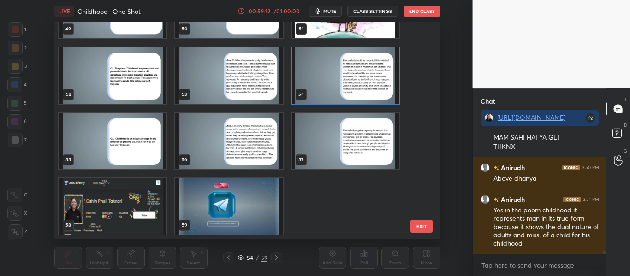
click at [134, 195] on img "grid" at bounding box center [112, 206] width 107 height 56
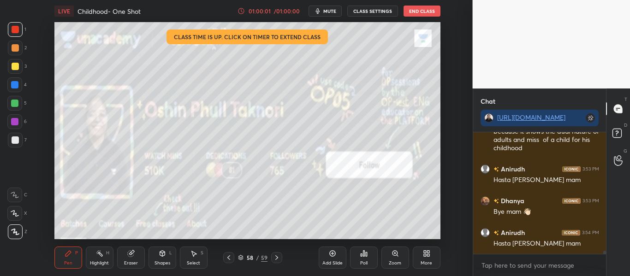
scroll to position [4479, 0]
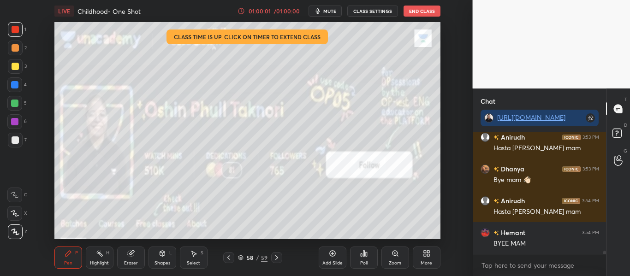
click at [411, 12] on button "End Class" at bounding box center [421, 11] width 37 height 11
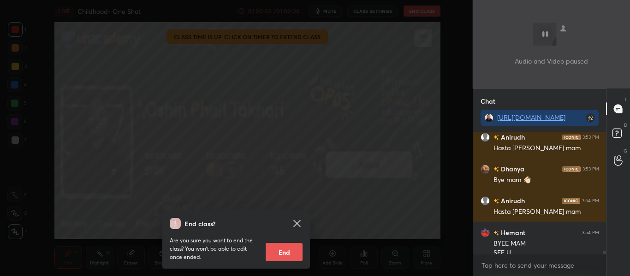
scroll to position [4488, 0]
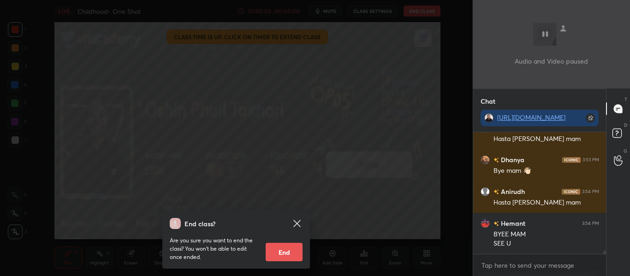
click at [286, 253] on button "End" at bounding box center [284, 252] width 37 height 18
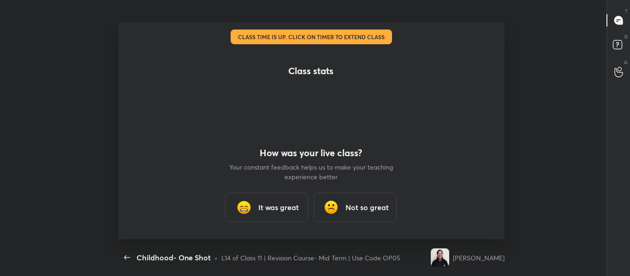
scroll to position [0, 0]
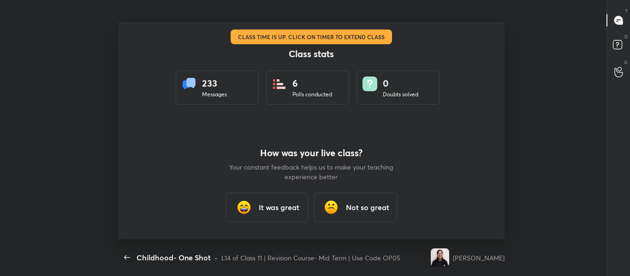
type textarea "x"
